Goal: Information Seeking & Learning: Learn about a topic

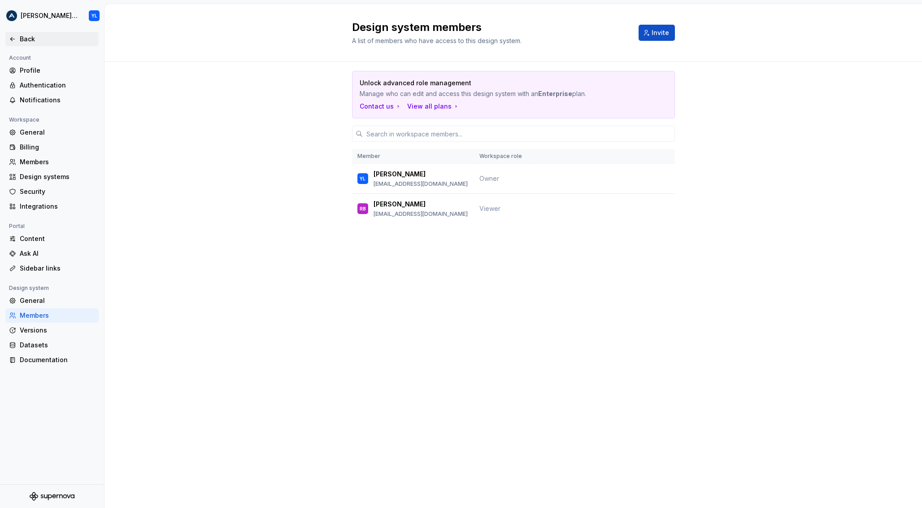
click at [26, 37] on div "Back" at bounding box center [57, 39] width 75 height 9
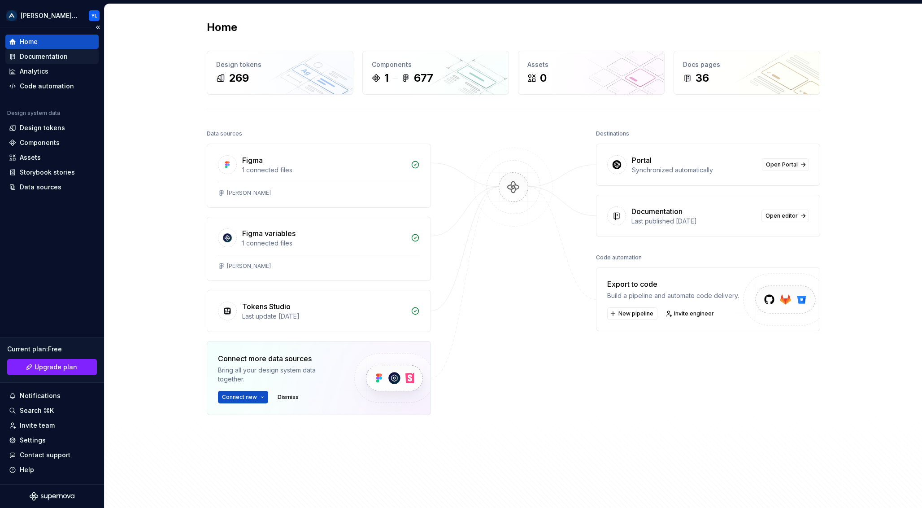
click at [44, 55] on div "Documentation" at bounding box center [44, 56] width 48 height 9
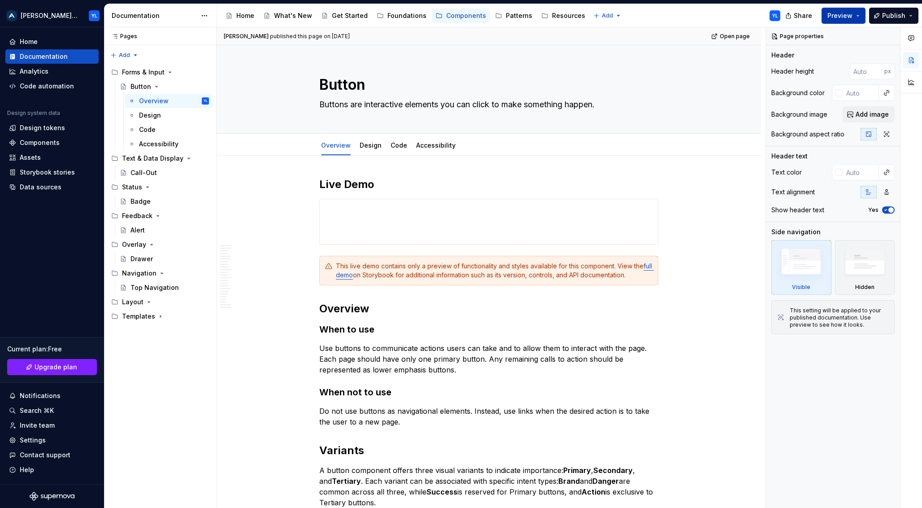
click at [860, 13] on button "Preview" at bounding box center [844, 16] width 44 height 16
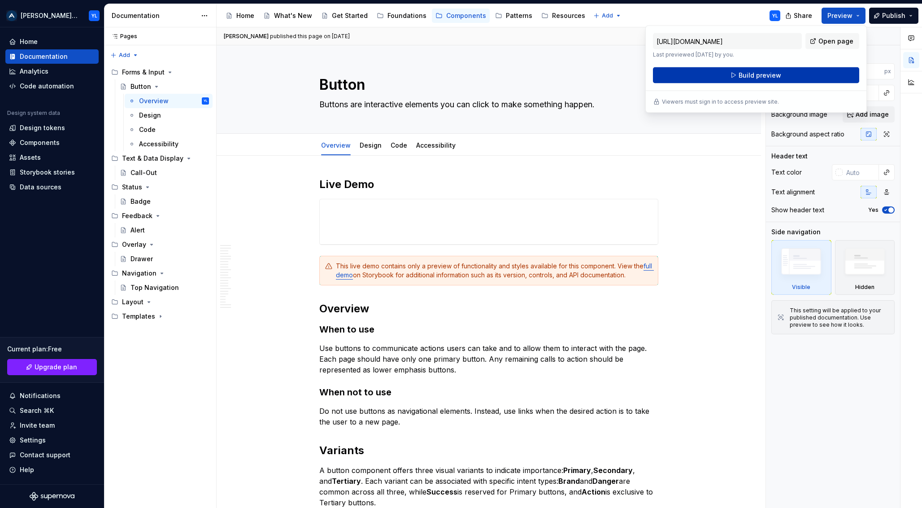
click at [752, 76] on span "Build preview" at bounding box center [760, 75] width 43 height 9
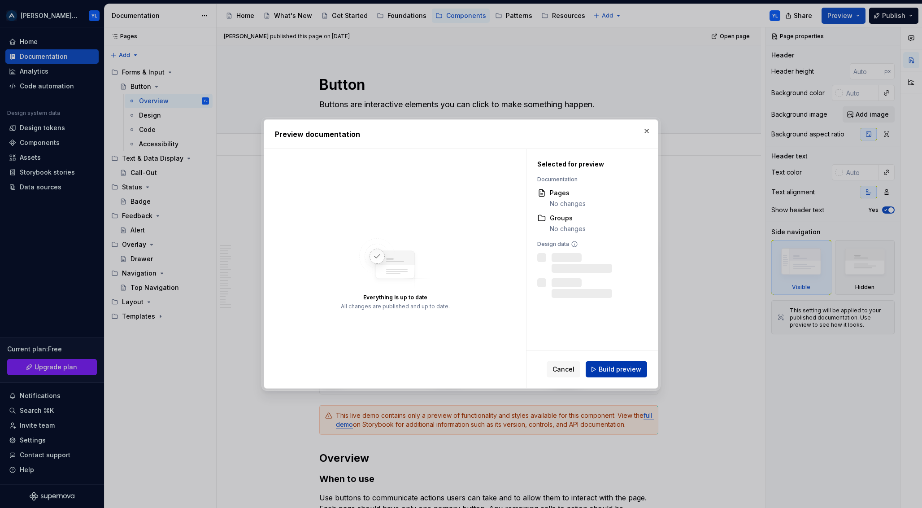
click at [611, 372] on span "Build preview" at bounding box center [620, 369] width 43 height 9
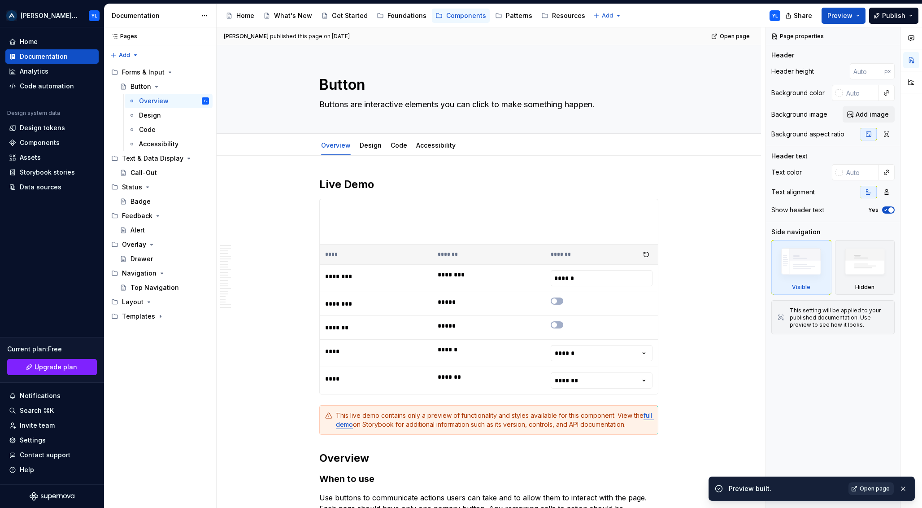
click at [870, 488] on span "Open page" at bounding box center [875, 488] width 30 height 7
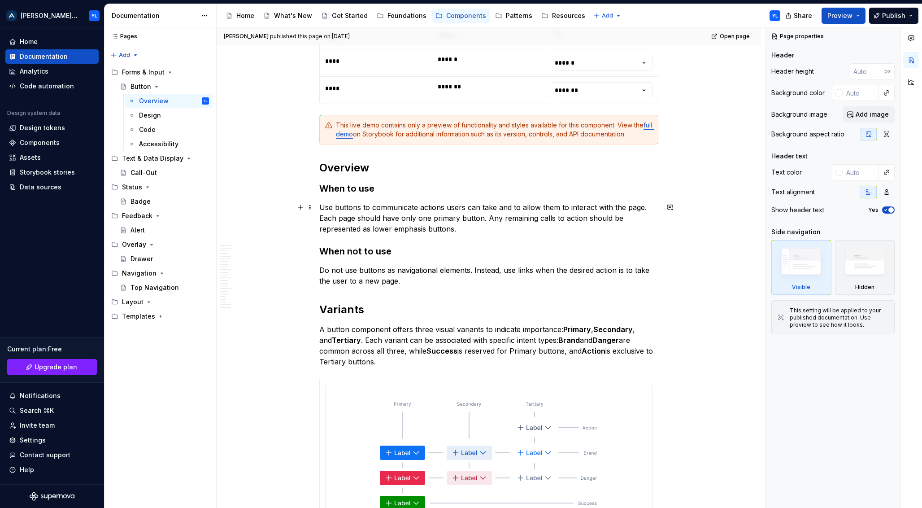
scroll to position [534, 0]
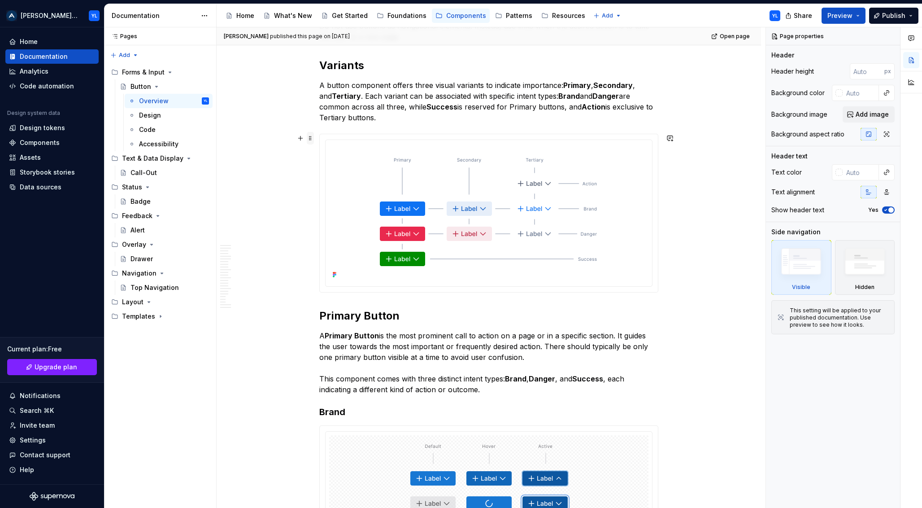
click at [310, 140] on span at bounding box center [310, 138] width 7 height 13
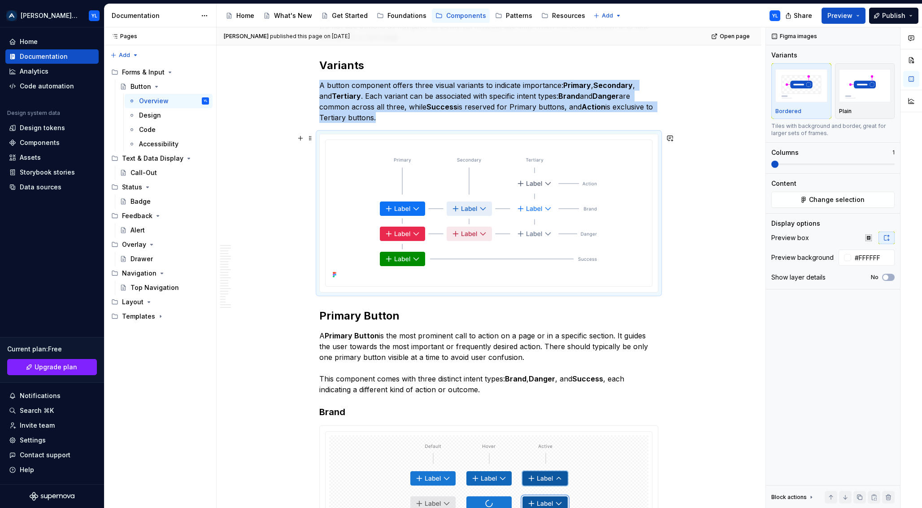
click at [438, 188] on img at bounding box center [489, 212] width 259 height 137
click at [299, 142] on button "button" at bounding box center [300, 138] width 13 height 13
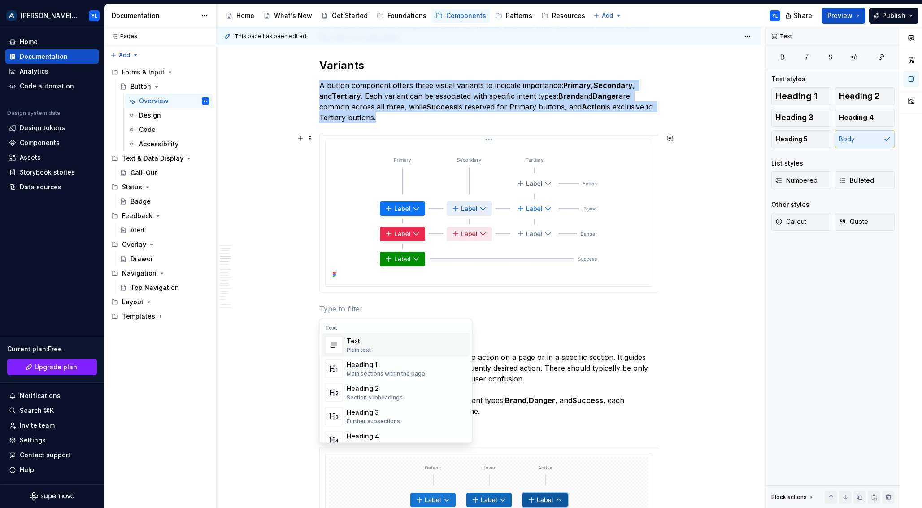
click at [514, 191] on img at bounding box center [489, 212] width 259 height 137
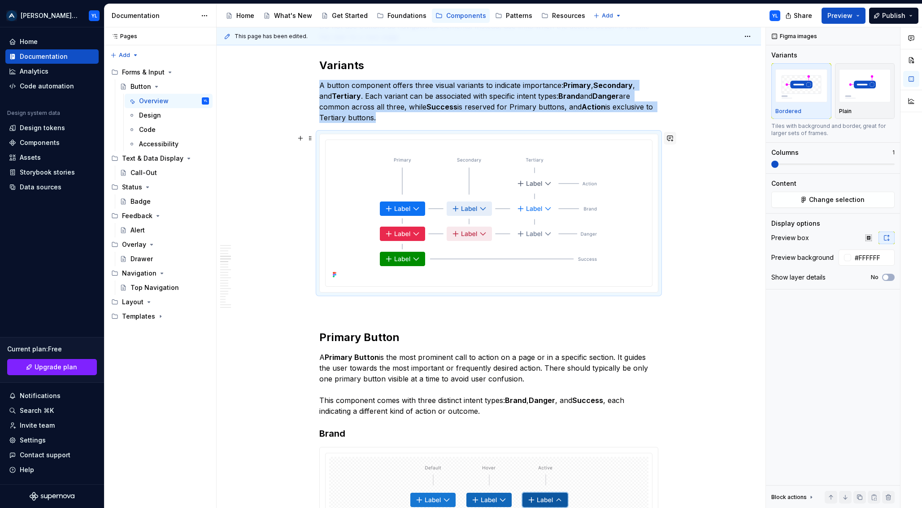
click at [672, 140] on button "button" at bounding box center [670, 138] width 13 height 13
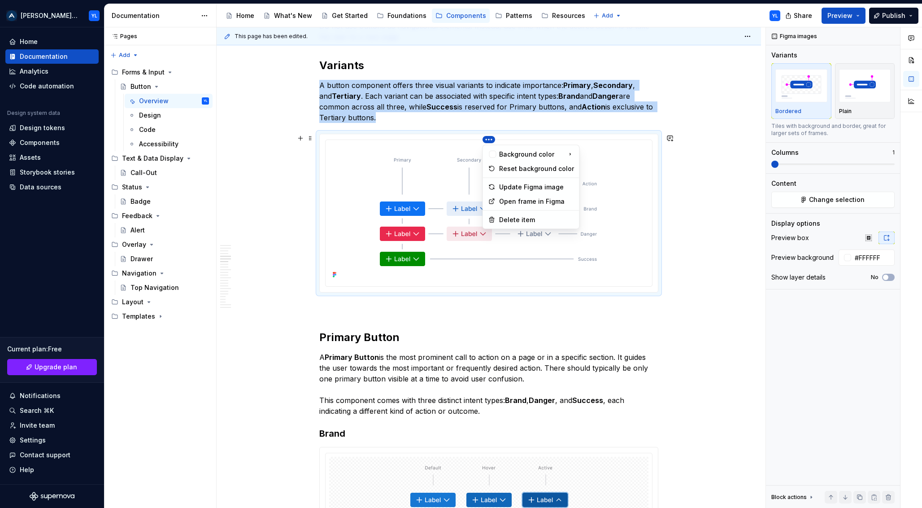
click at [490, 138] on html "[PERSON_NAME] Design System YL Home Documentation Analytics Code automation Des…" at bounding box center [461, 254] width 922 height 508
click at [332, 275] on html "[PERSON_NAME] Design System YL Home Documentation Analytics Code automation Des…" at bounding box center [461, 254] width 922 height 508
click at [335, 274] on icon at bounding box center [336, 275] width 2 height 2
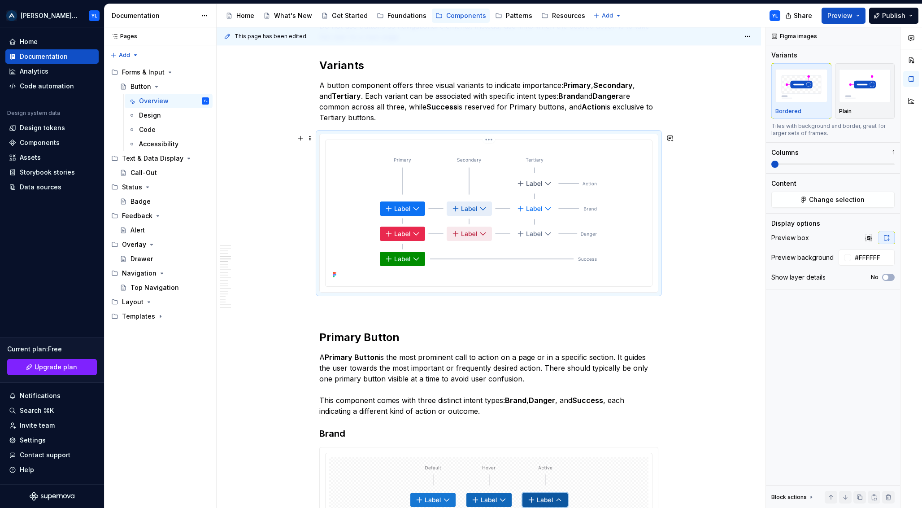
type textarea "*"
